Goal: Navigation & Orientation: Find specific page/section

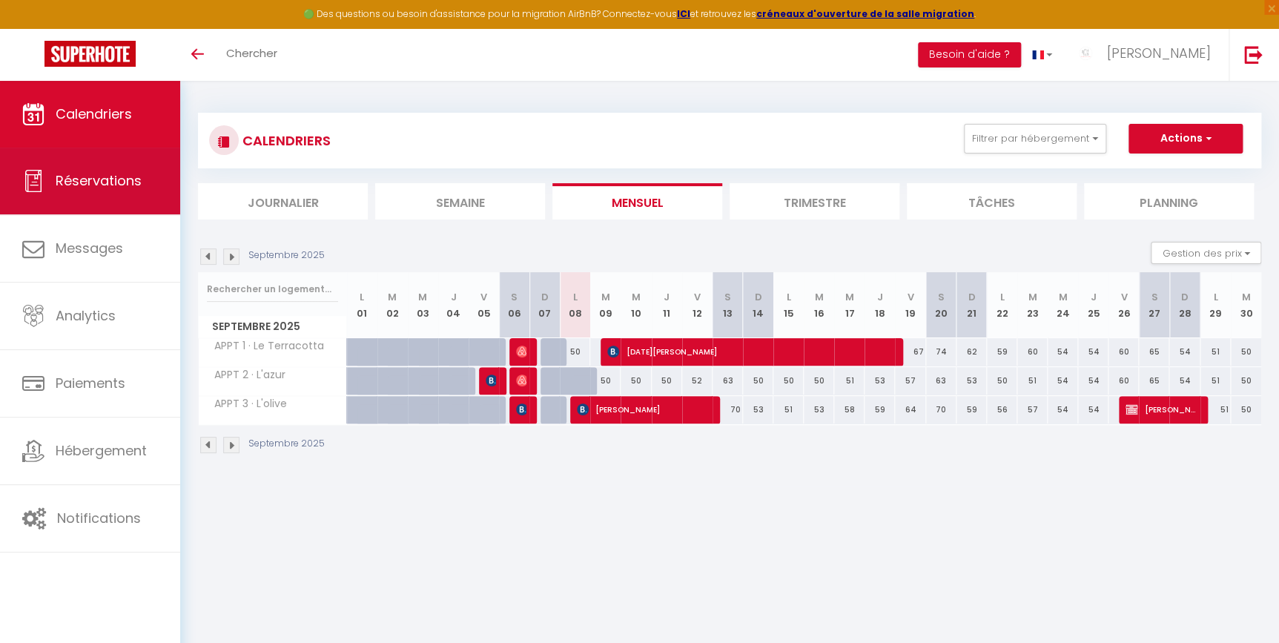
click at [89, 172] on span "Réservations" at bounding box center [99, 180] width 86 height 19
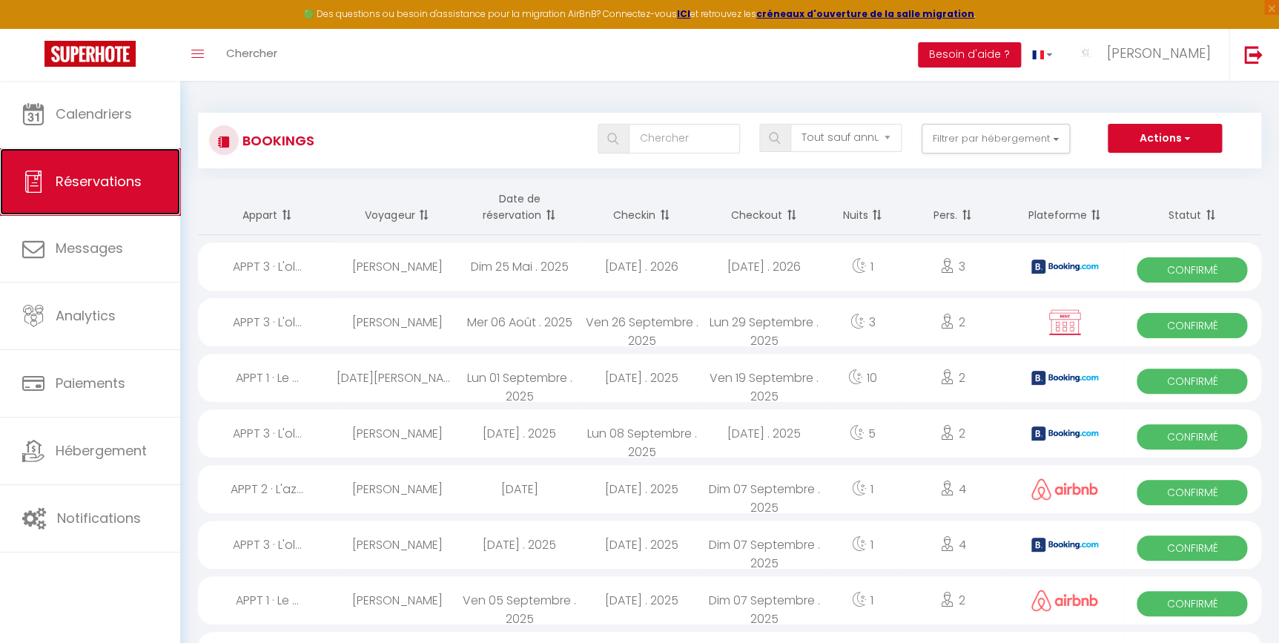
click at [88, 211] on link "Réservations" at bounding box center [90, 181] width 180 height 67
click at [89, 211] on link "Réservations" at bounding box center [90, 181] width 180 height 67
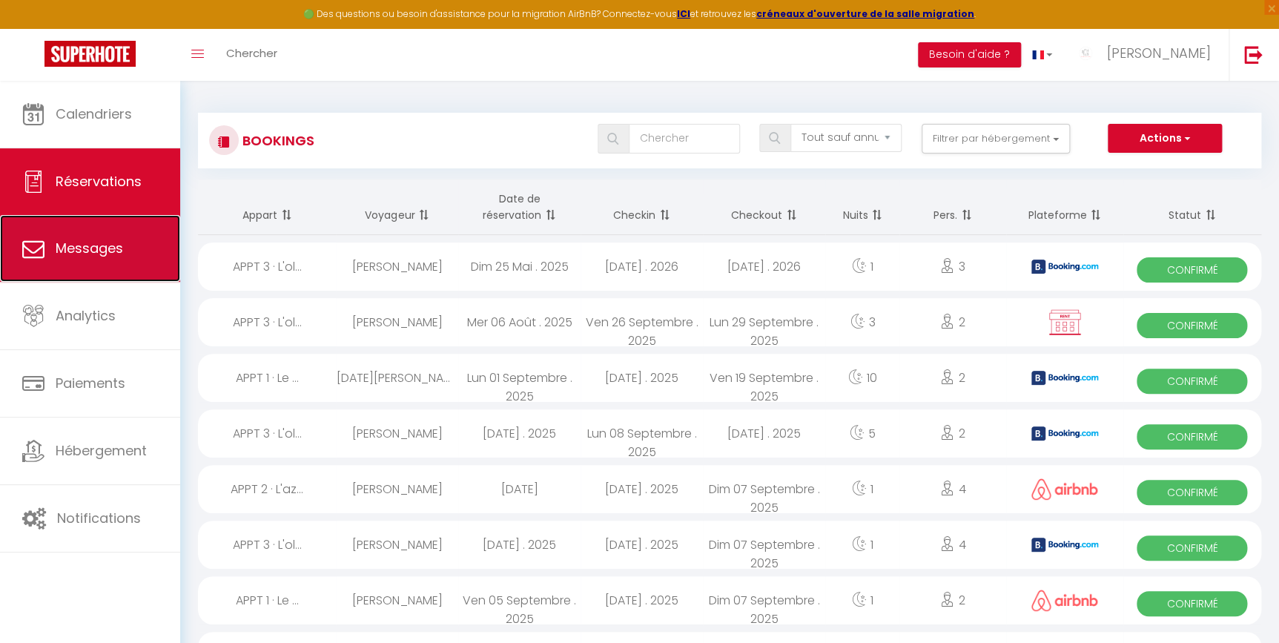
click at [97, 247] on span "Messages" at bounding box center [89, 248] width 67 height 19
select select "message"
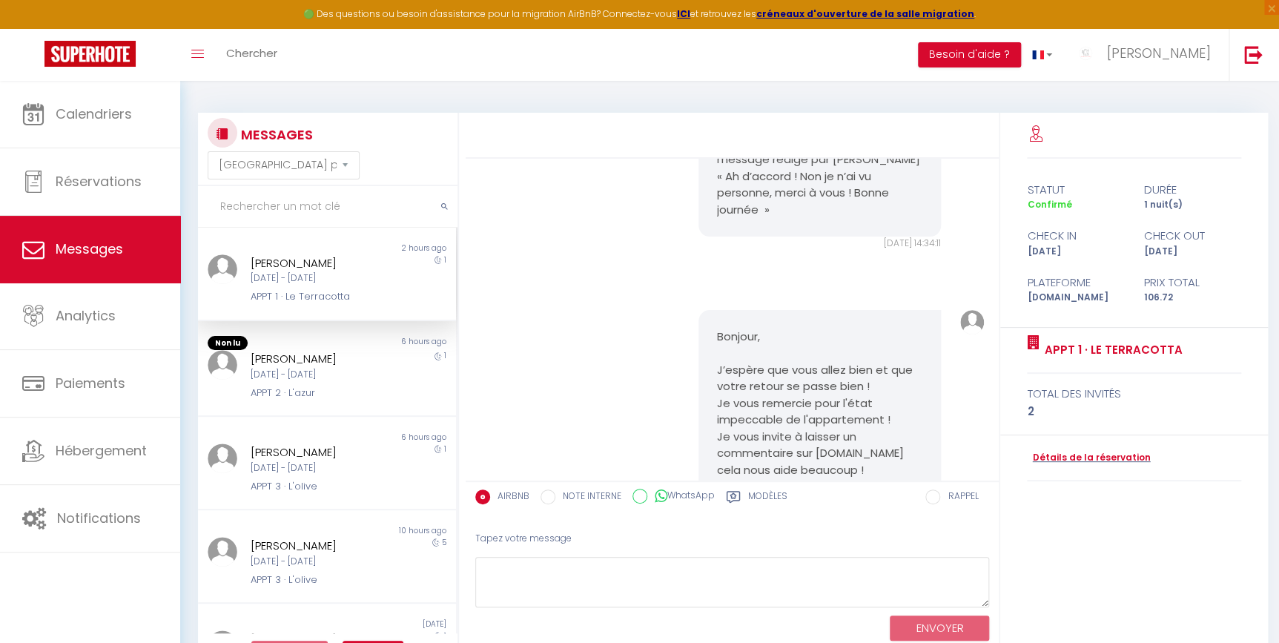
scroll to position [4021, 0]
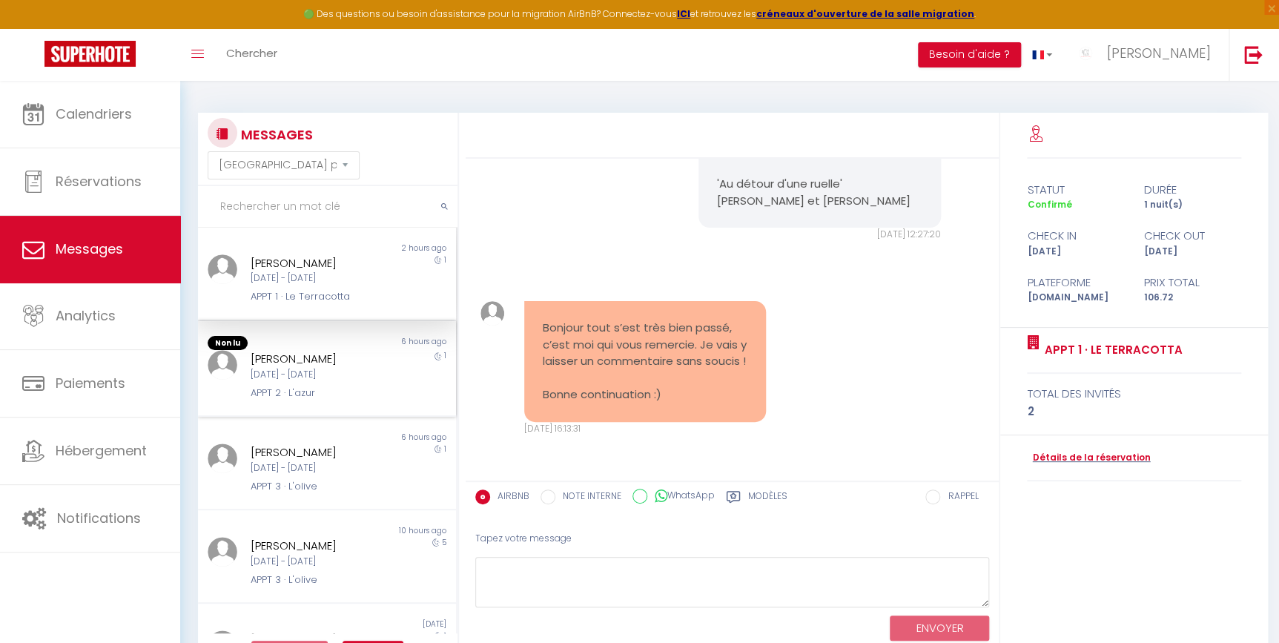
click at [296, 356] on div "[PERSON_NAME]" at bounding box center [316, 359] width 131 height 18
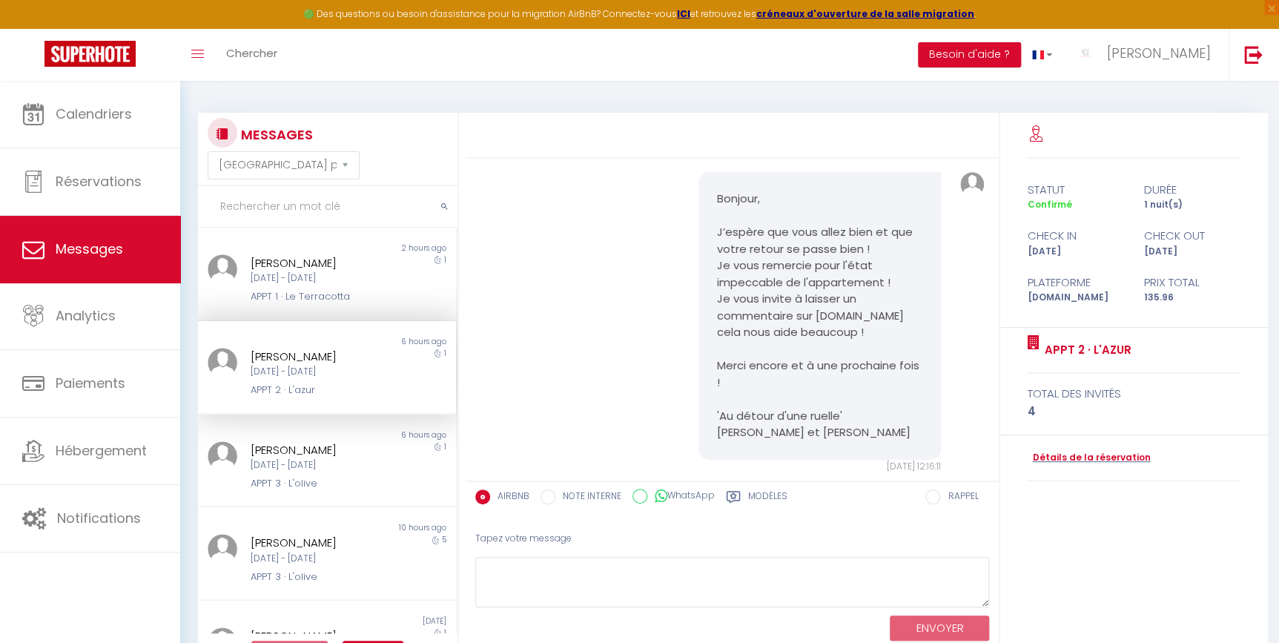
scroll to position [3754, 0]
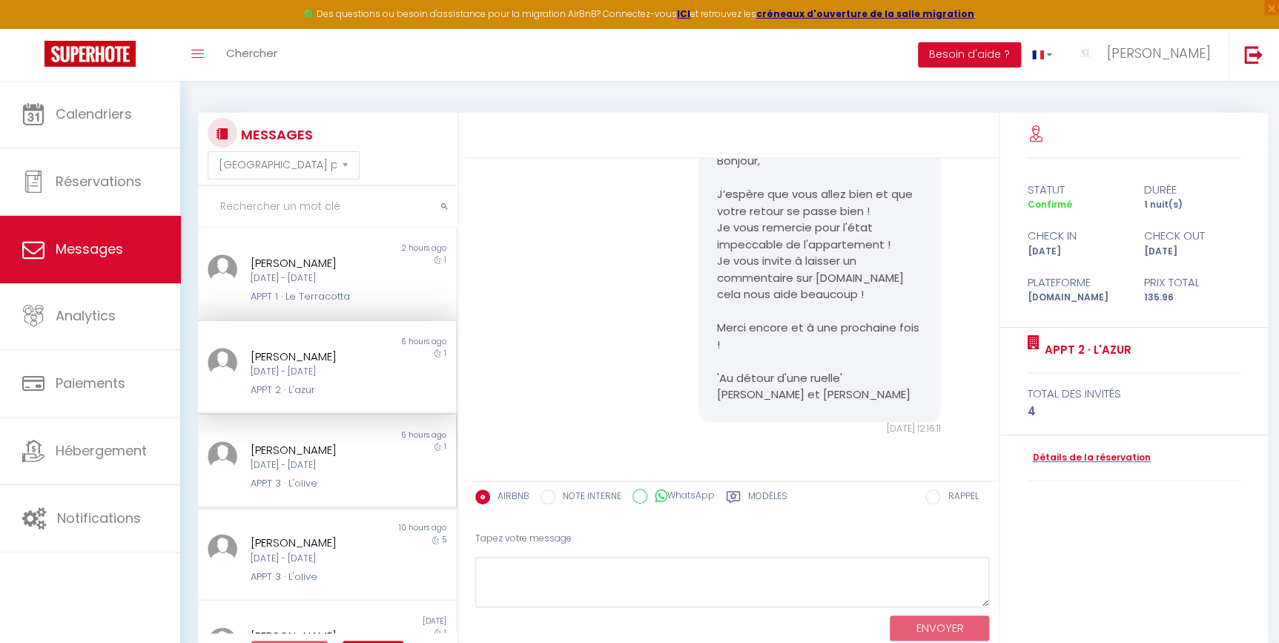
click at [328, 438] on div "6 hours ago" at bounding box center [391, 435] width 129 height 12
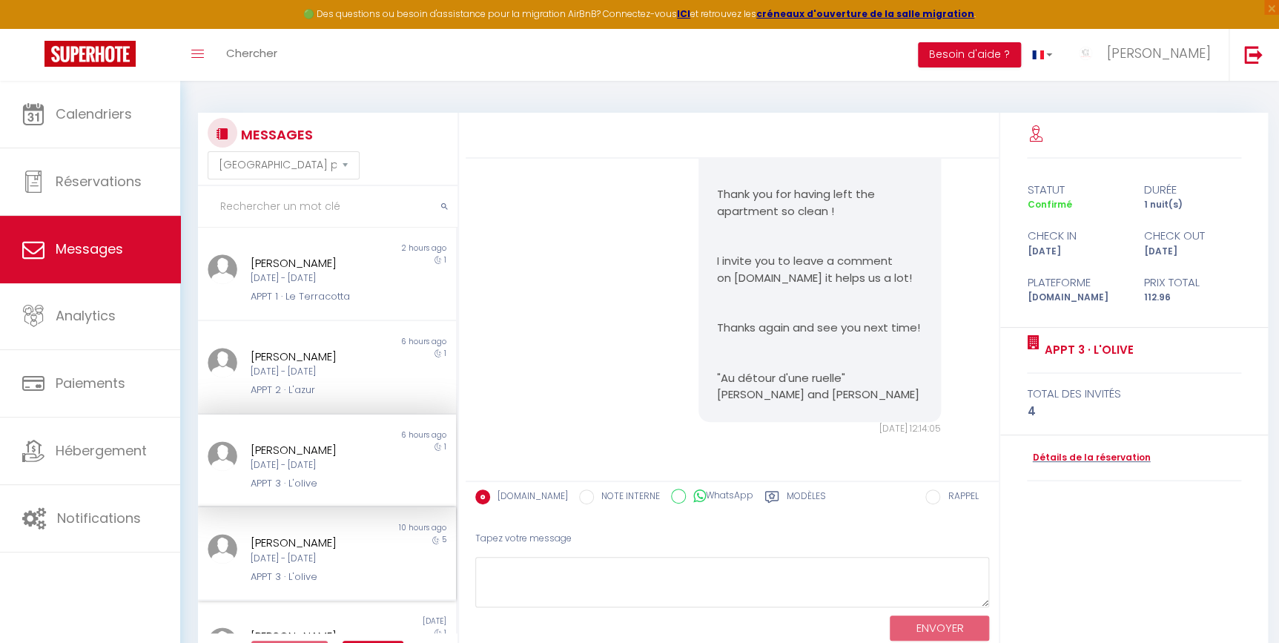
click at [327, 532] on div "10 hours ago" at bounding box center [391, 528] width 129 height 12
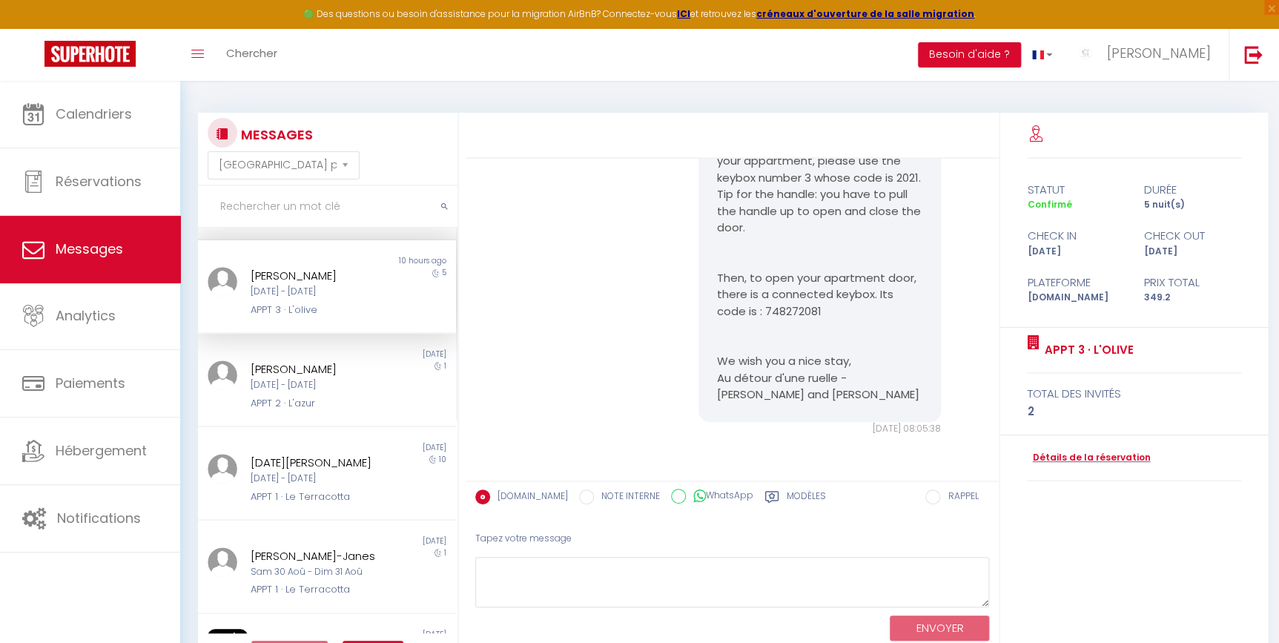
scroll to position [274, 0]
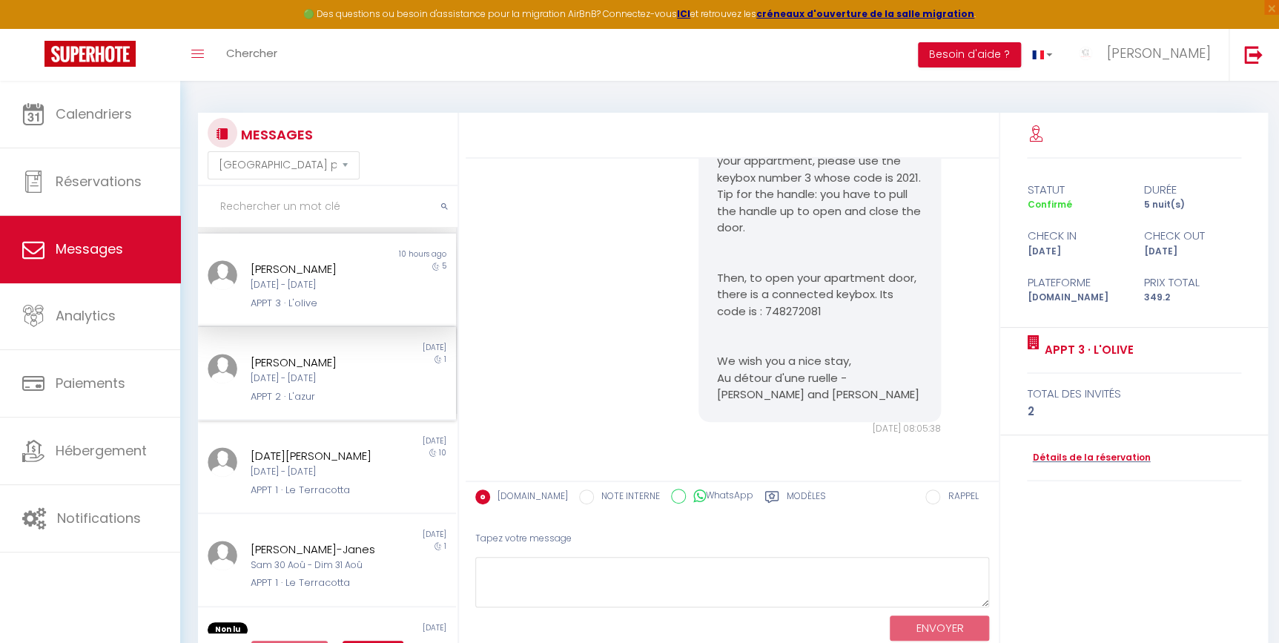
click at [370, 386] on div "[PERSON_NAME] [DATE] - [DATE] APPT 2 · L'azur" at bounding box center [316, 379] width 150 height 50
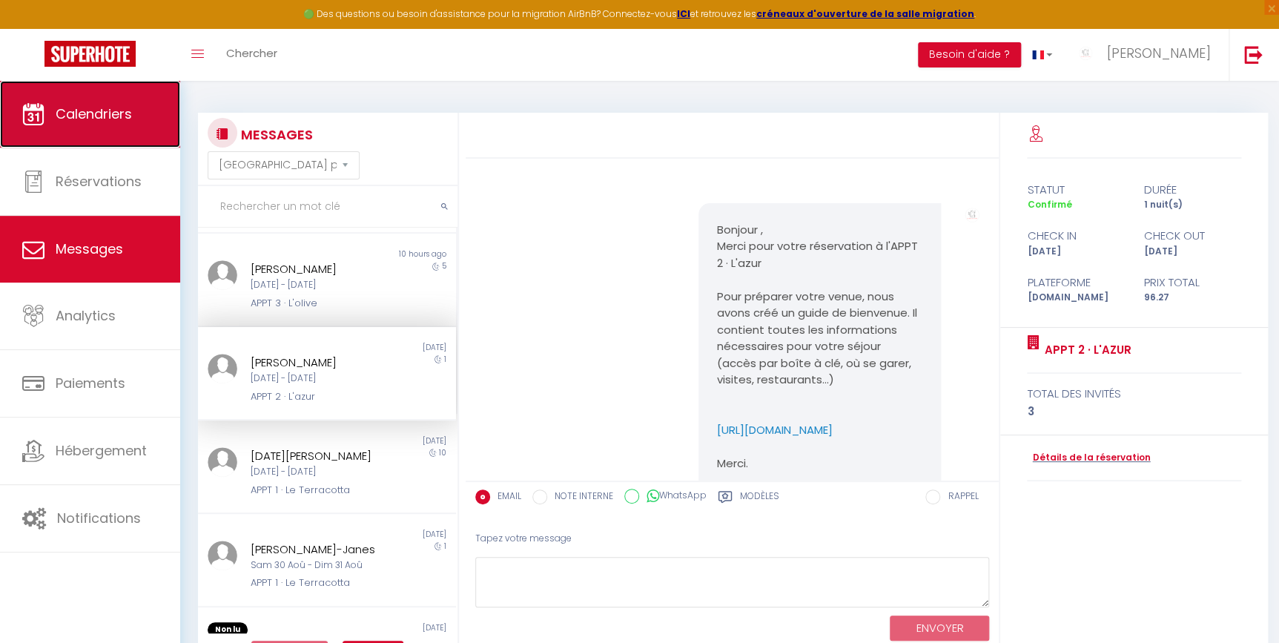
click at [26, 139] on link "Calendriers" at bounding box center [90, 114] width 180 height 67
